Goal: Go to known website: Access a specific website the user already knows

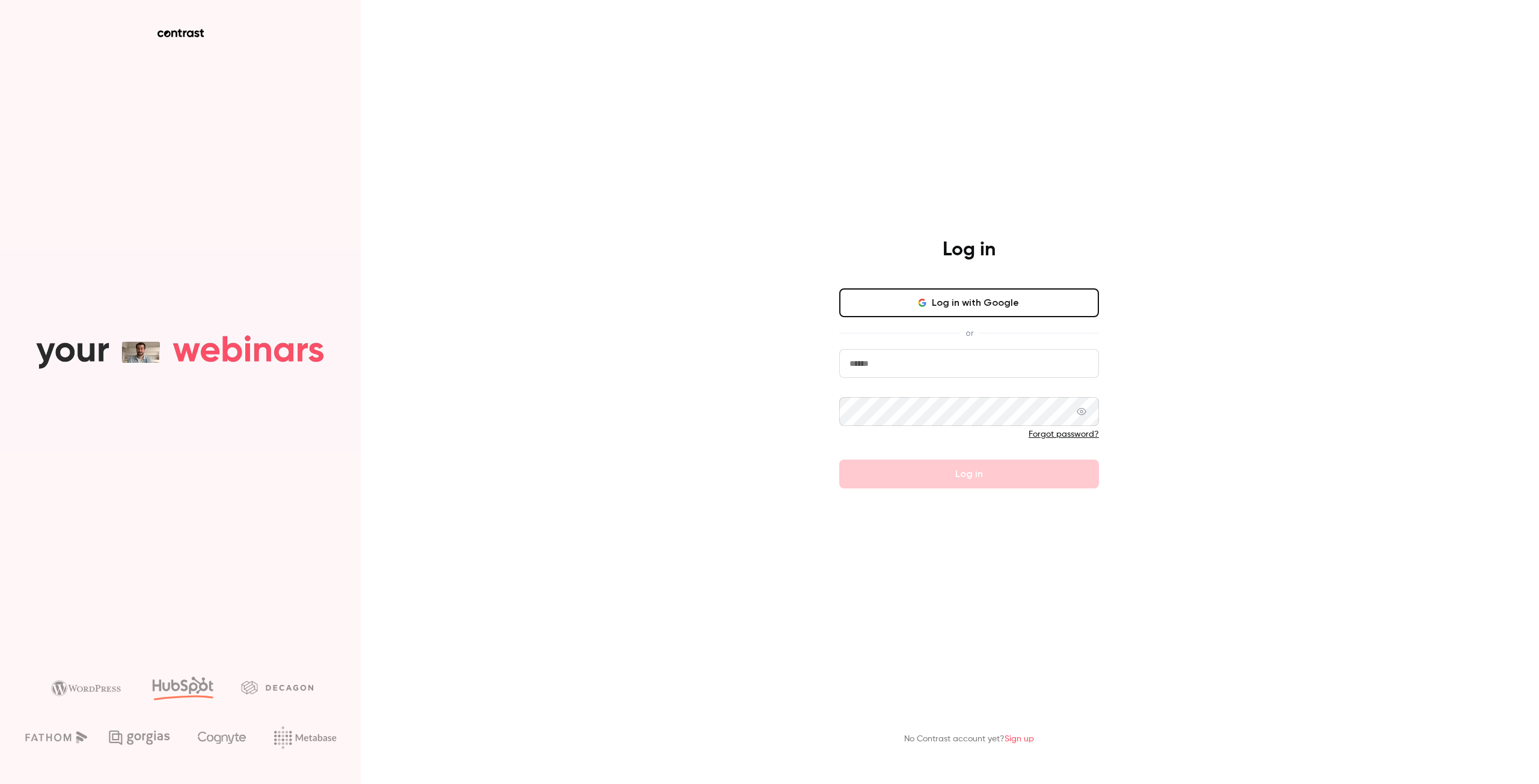
type input "**********"
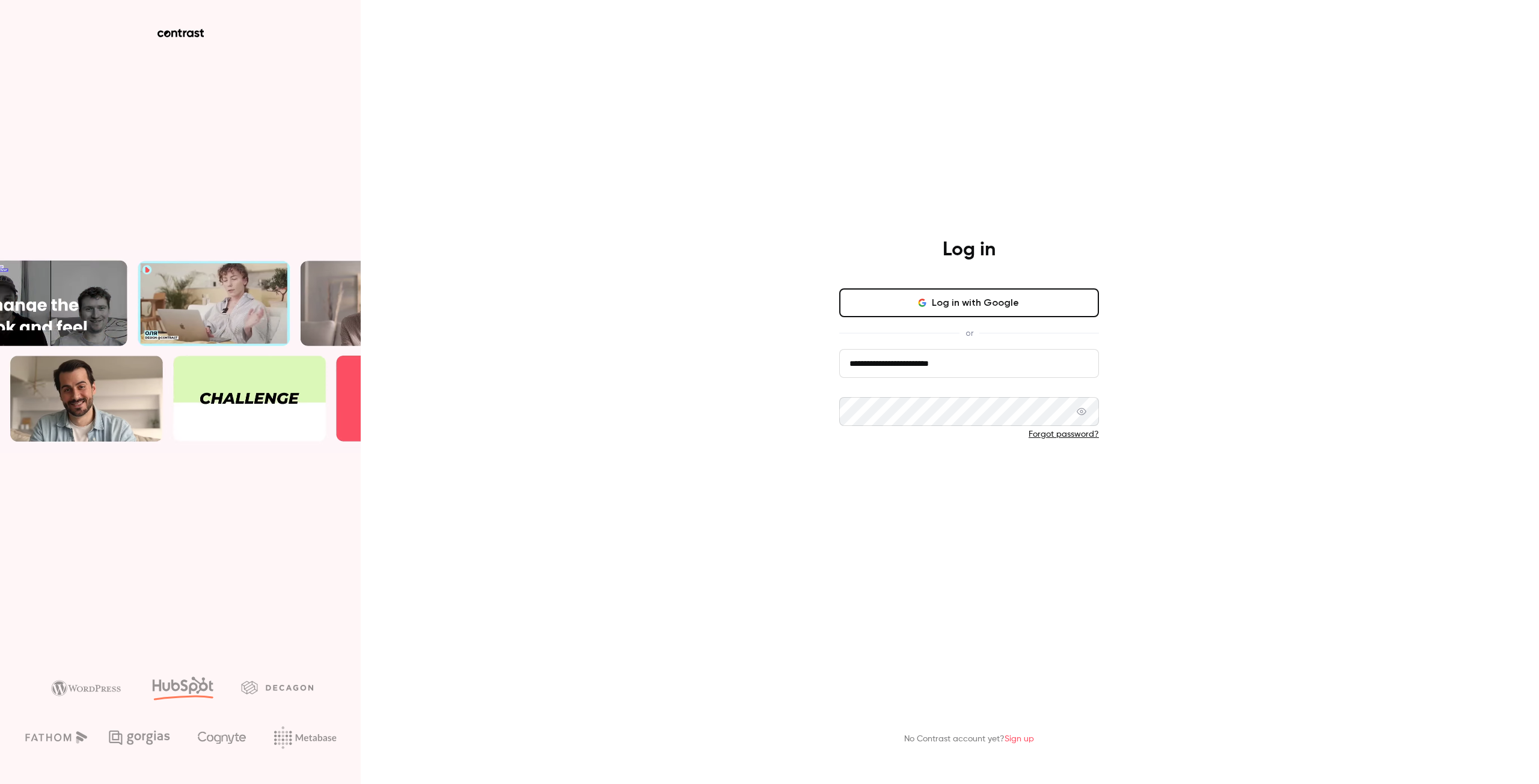
click at [910, 464] on button "Log in" at bounding box center [969, 474] width 259 height 29
